Goal: Learn about a topic

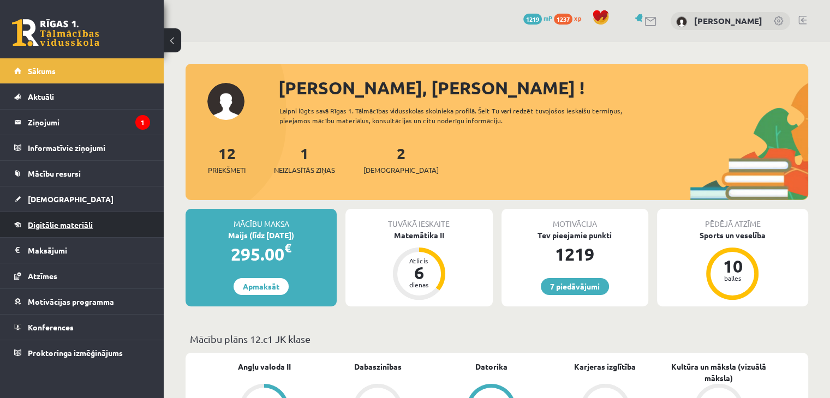
click at [48, 229] on link "Digitālie materiāli" at bounding box center [82, 224] width 136 height 25
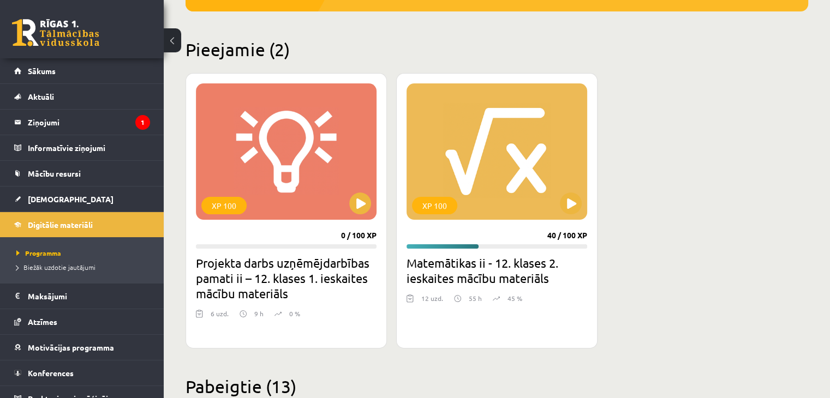
scroll to position [229, 0]
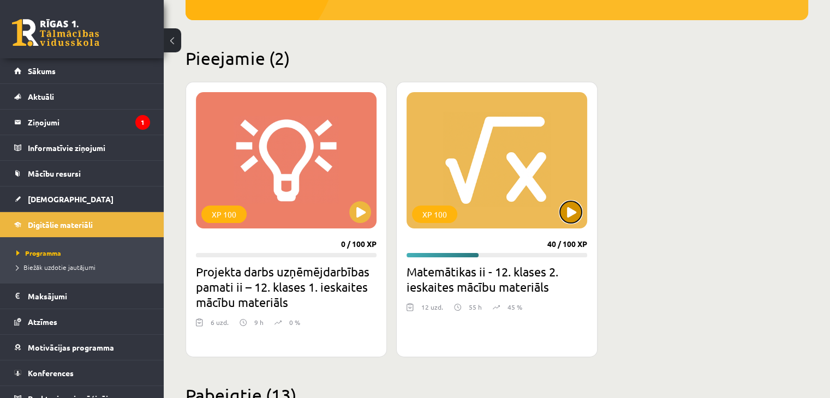
click at [578, 212] on button at bounding box center [571, 212] width 22 height 22
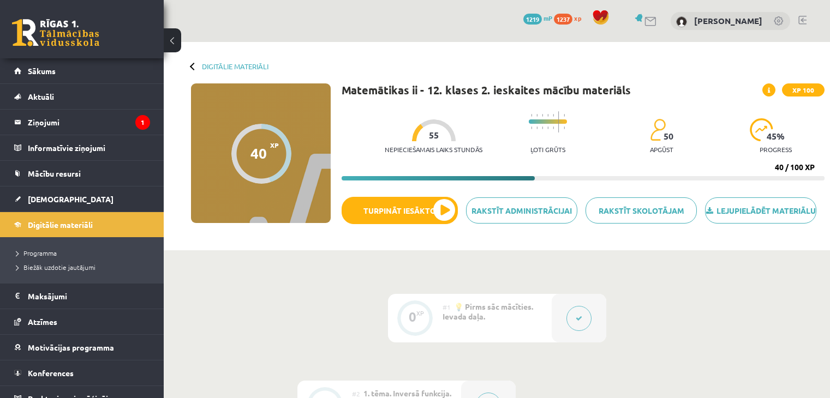
click at [573, 210] on div "Lejupielādēt materiālu Rakstīt skolotājam Rakstīt administrācijai Turpināt iesā…" at bounding box center [583, 214] width 483 height 35
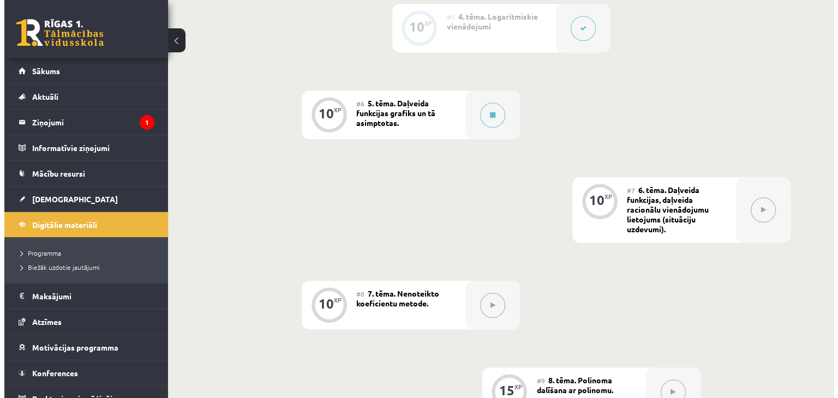
scroll to position [636, 0]
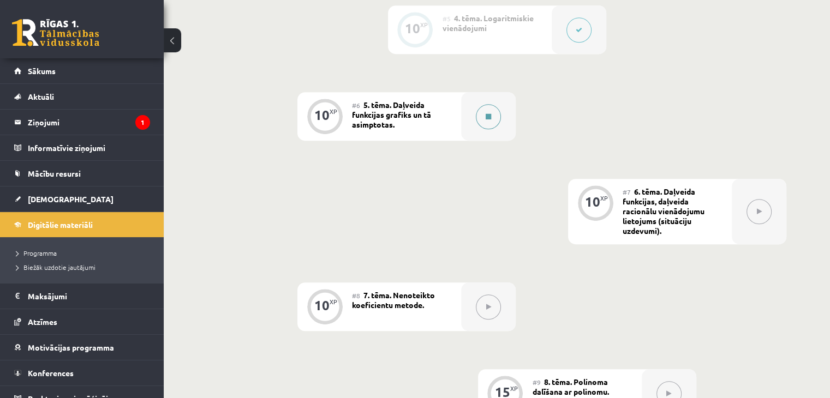
click at [482, 123] on button at bounding box center [488, 116] width 25 height 25
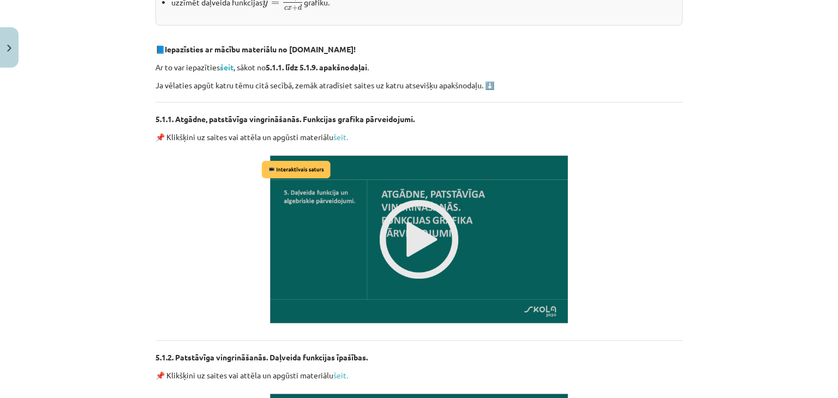
scroll to position [324, 0]
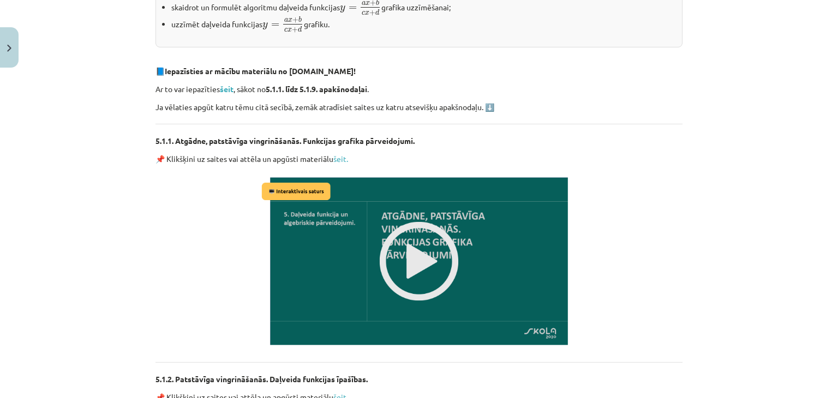
click at [376, 265] on img at bounding box center [419, 261] width 320 height 180
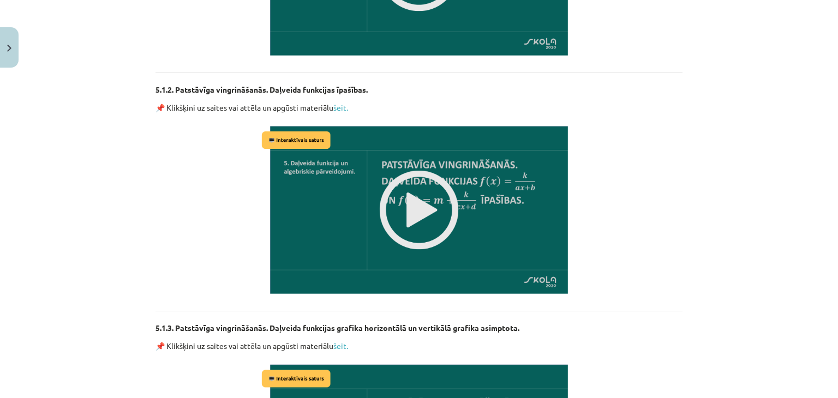
scroll to position [576, 0]
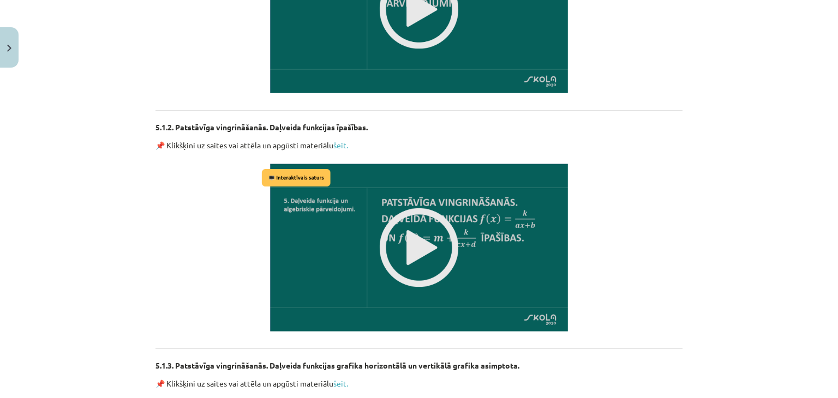
click at [425, 254] on img at bounding box center [419, 248] width 320 height 180
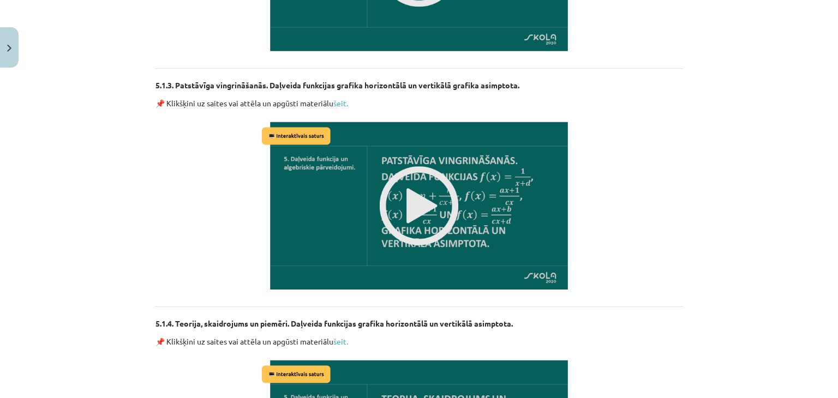
scroll to position [866, 0]
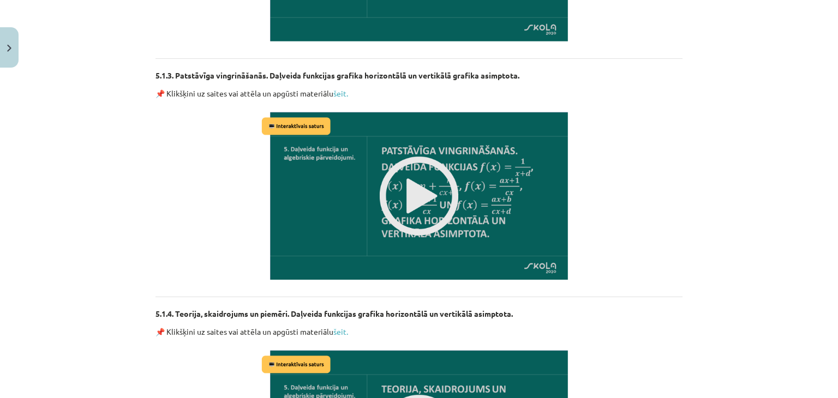
click at [410, 194] on img at bounding box center [419, 196] width 320 height 180
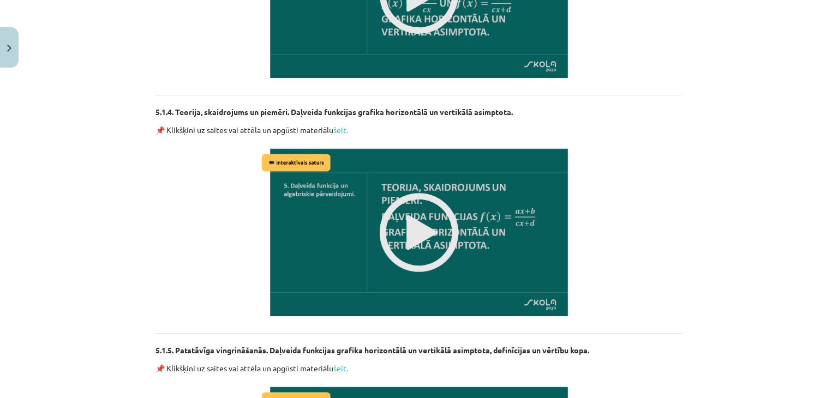
scroll to position [1084, 0]
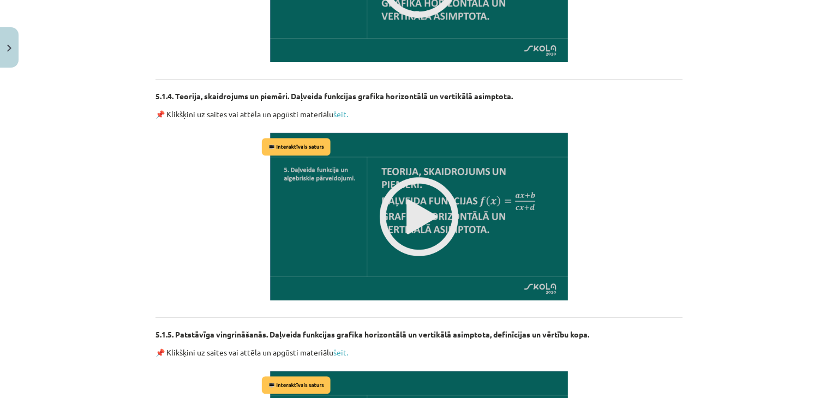
click at [400, 202] on img at bounding box center [419, 217] width 320 height 180
